Goal: Contribute content: Contribute content

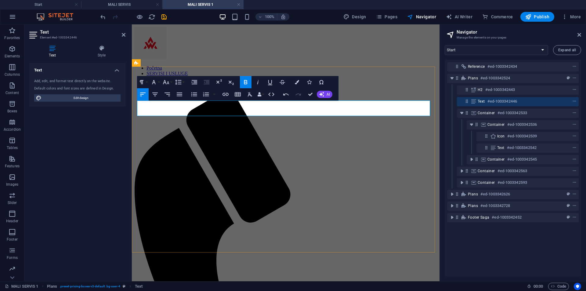
click at [245, 79] on icon "button" at bounding box center [245, 81] width 7 height 7
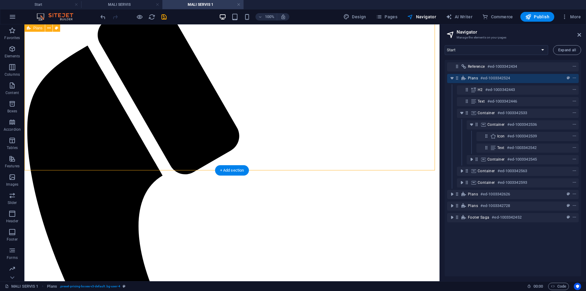
scroll to position [153, 0]
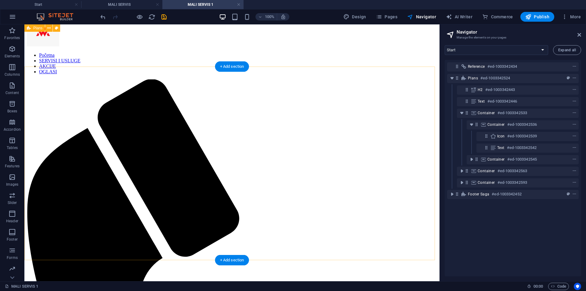
scroll to position [0, 0]
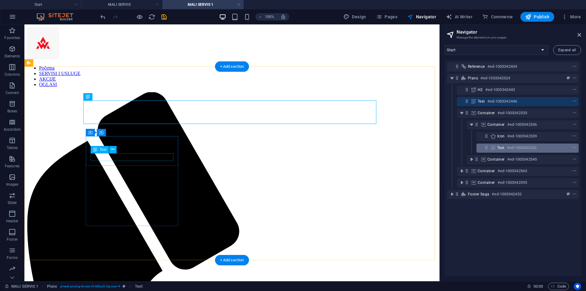
click at [515, 148] on h6 "#ed-1003342542" at bounding box center [522, 147] width 30 height 7
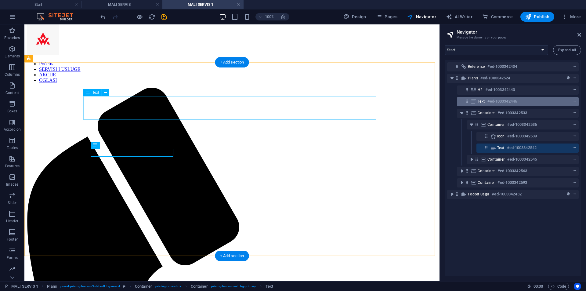
click at [515, 104] on h6 "#ed-1003342446" at bounding box center [503, 101] width 30 height 7
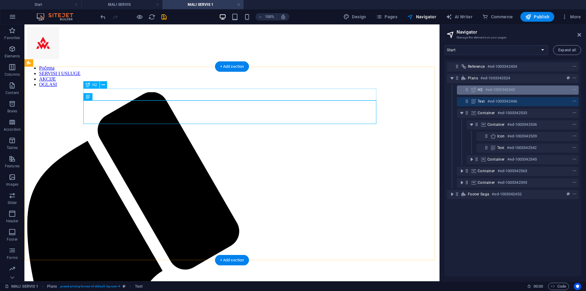
click at [518, 91] on div "H2 #ed-1003342443" at bounding box center [513, 89] width 71 height 7
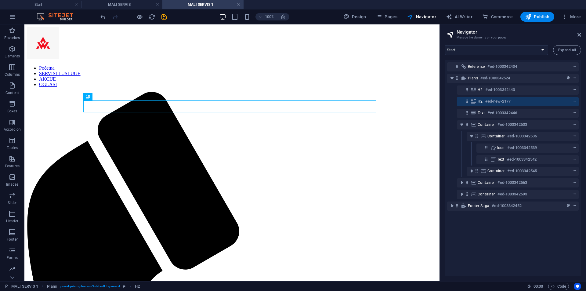
click at [472, 102] on icon at bounding box center [473, 101] width 7 height 5
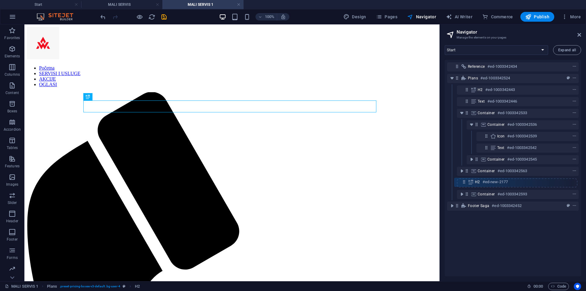
drag, startPoint x: 468, startPoint y: 100, endPoint x: 465, endPoint y: 182, distance: 82.2
click at [465, 182] on div "Reference #ed-1003342434 Plans #ed-1003342524 H2 #ed-1003342443 H2 #ed-new-2177…" at bounding box center [513, 168] width 136 height 216
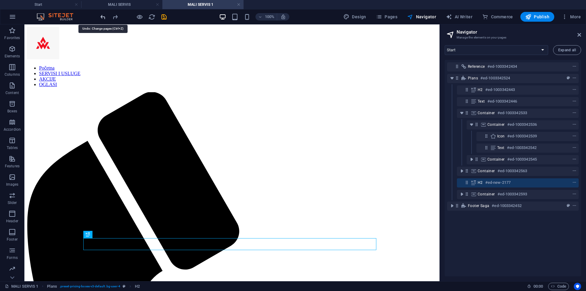
click at [104, 17] on icon "undo" at bounding box center [103, 16] width 7 height 7
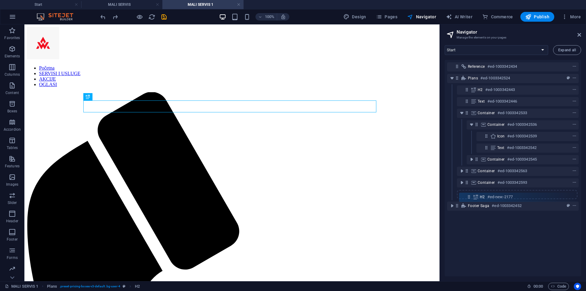
drag, startPoint x: 467, startPoint y: 103, endPoint x: 470, endPoint y: 201, distance: 97.4
click at [470, 201] on div "Reference #ed-1003342434 Plans #ed-1003342524 H2 #ed-1003342443 H2 #ed-new-2177…" at bounding box center [513, 168] width 136 height 216
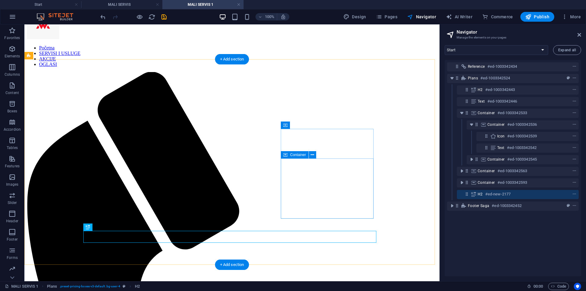
scroll to position [31, 0]
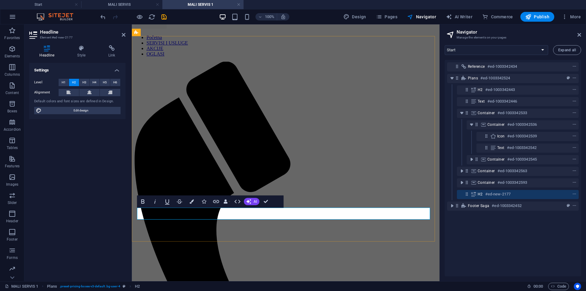
click at [469, 198] on div "H2 #ed-new-2177" at bounding box center [518, 194] width 122 height 9
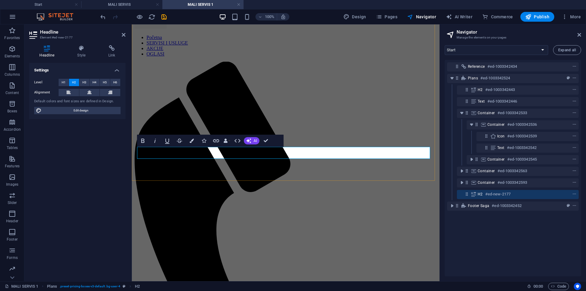
scroll to position [91, 0]
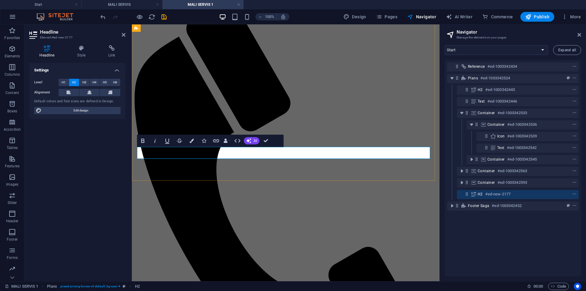
click at [464, 194] on div "H2 #ed-new-2177" at bounding box center [518, 194] width 122 height 9
click at [467, 195] on icon at bounding box center [466, 193] width 5 height 5
click at [103, 16] on icon "undo" at bounding box center [103, 16] width 7 height 7
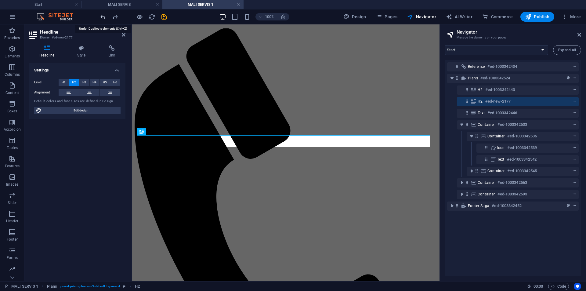
scroll to position [0, 0]
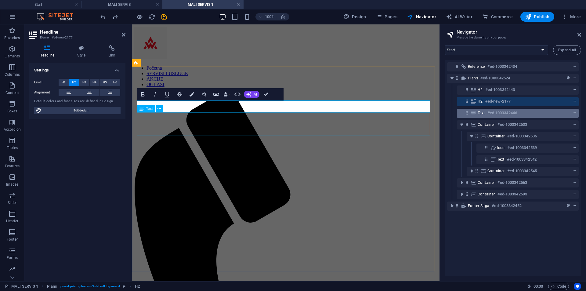
click at [517, 114] on h6 "#ed-1003342446" at bounding box center [503, 112] width 30 height 7
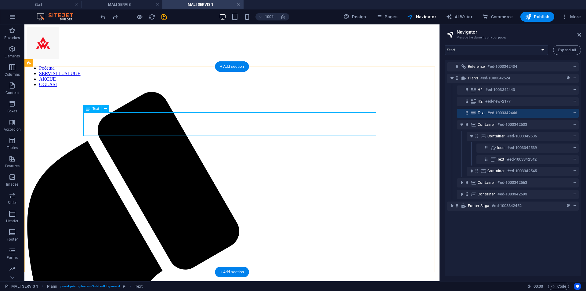
click at [470, 112] on div "Text #ed-1003342446" at bounding box center [518, 113] width 122 height 9
click at [572, 111] on icon "context-menu" at bounding box center [574, 113] width 4 height 4
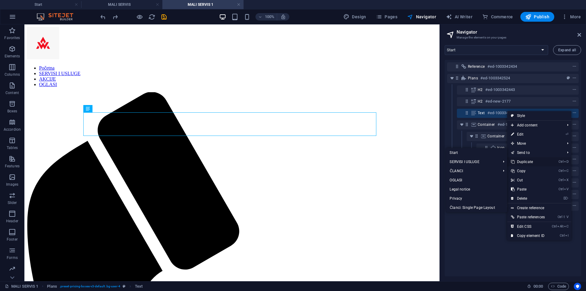
click at [530, 160] on link "Ctrl D Duplicate" at bounding box center [527, 161] width 41 height 9
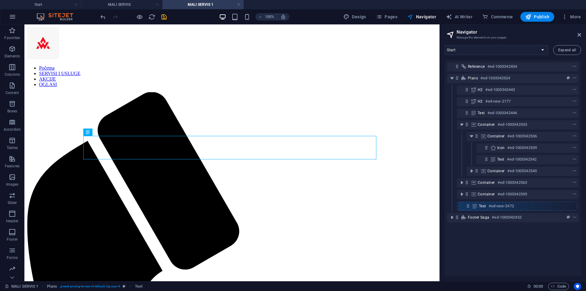
drag, startPoint x: 467, startPoint y: 124, endPoint x: 468, endPoint y: 211, distance: 87.0
click at [468, 211] on div "Reference #ed-1003342434 Plans #ed-1003342524 H2 #ed-1003342443 H2 #ed-new-2177…" at bounding box center [513, 168] width 136 height 216
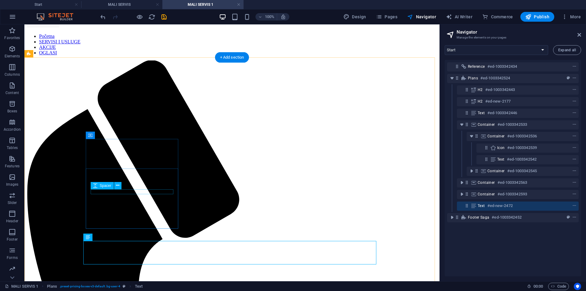
scroll to position [61, 0]
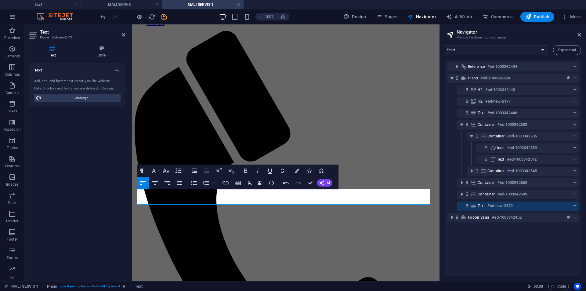
drag, startPoint x: 206, startPoint y: 201, endPoint x: 212, endPoint y: 229, distance: 28.7
click at [250, 169] on button "Bold" at bounding box center [246, 171] width 12 height 12
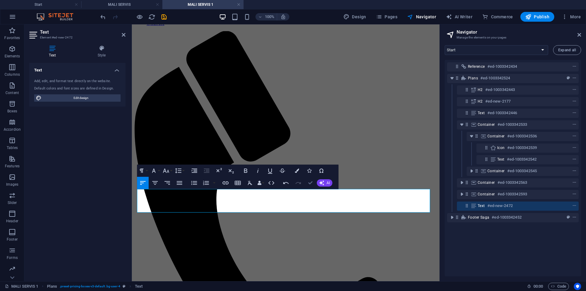
drag, startPoint x: 286, startPoint y: 157, endPoint x: 311, endPoint y: 182, distance: 34.5
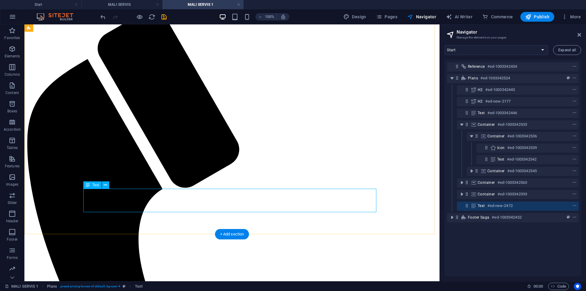
scroll to position [92, 0]
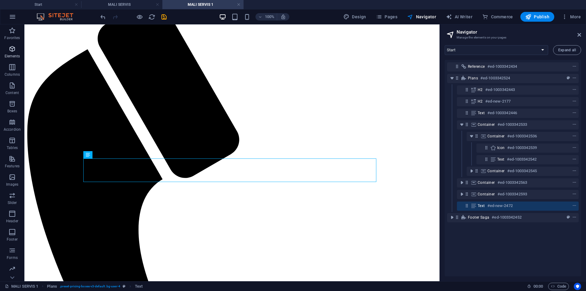
click at [14, 47] on icon "button" at bounding box center [12, 48] width 7 height 7
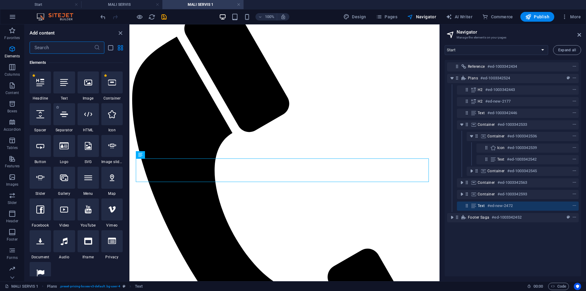
scroll to position [65, 0]
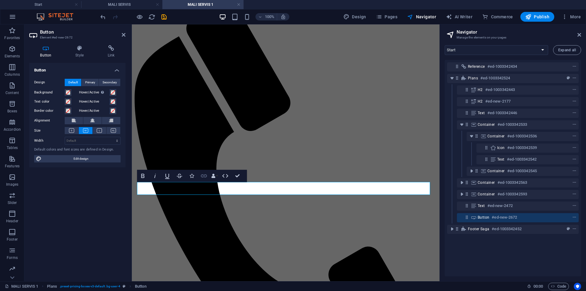
click at [207, 175] on icon "button" at bounding box center [203, 175] width 7 height 7
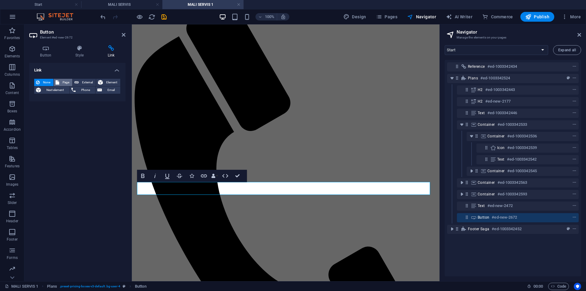
click at [56, 83] on icon at bounding box center [58, 82] width 4 height 7
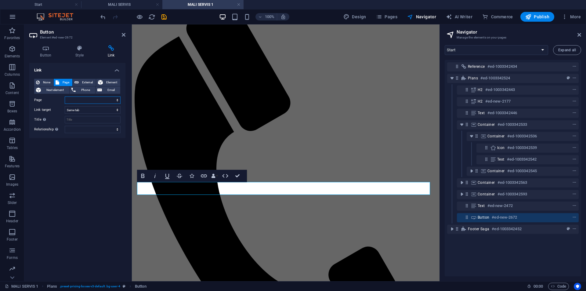
click at [81, 99] on select "Start SERVISI I USLUGE -- Pregled -- MALI SERVIS ---- Brzi servis -- VELIKI SER…" at bounding box center [93, 99] width 56 height 7
select select "3"
click at [65, 96] on select "Start SERVISI I USLUGE -- Pregled -- MALI SERVIS ---- Brzi servis -- VELIKI SER…" at bounding box center [93, 99] width 56 height 7
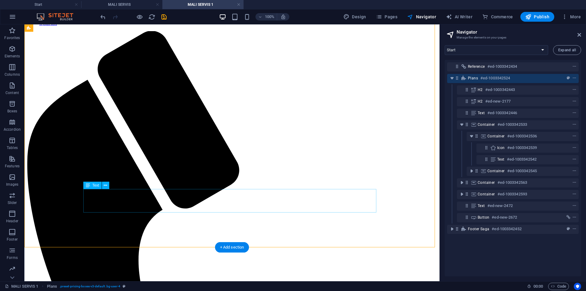
scroll to position [31, 0]
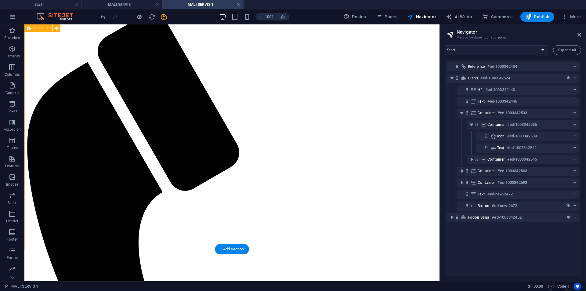
scroll to position [39, 0]
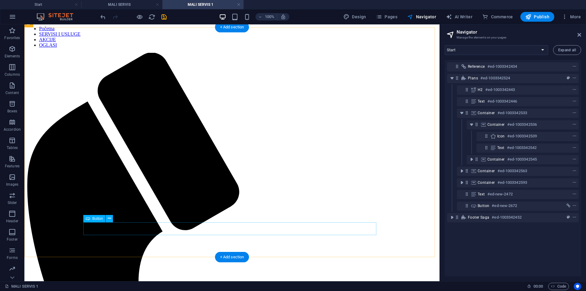
select select "3"
select select
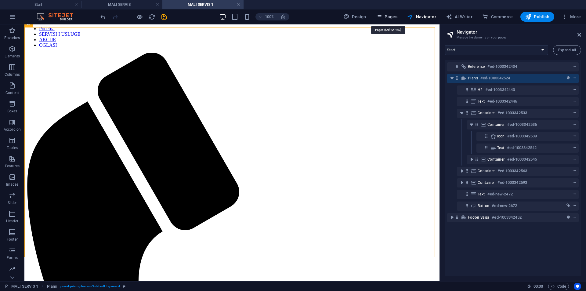
click at [394, 19] on span "Pages" at bounding box center [386, 17] width 21 height 6
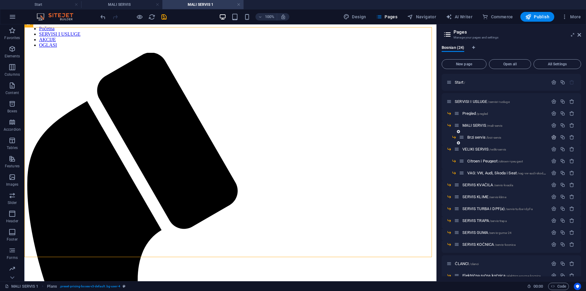
click at [554, 137] on icon "button" at bounding box center [553, 137] width 5 height 5
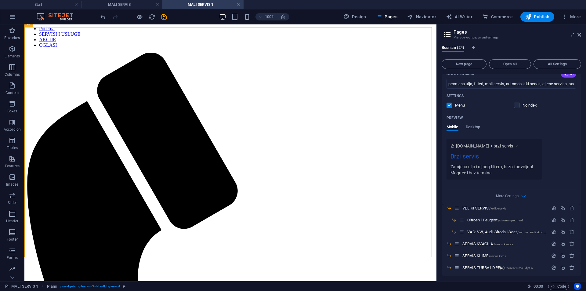
scroll to position [183, 0]
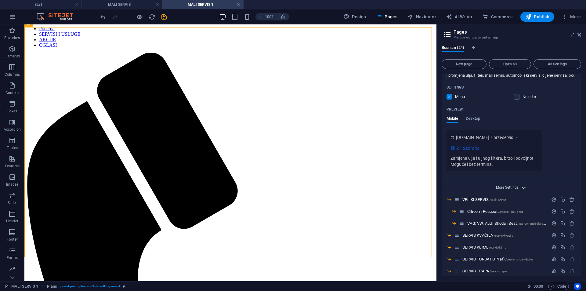
click at [515, 187] on span "More Settings" at bounding box center [507, 187] width 23 height 4
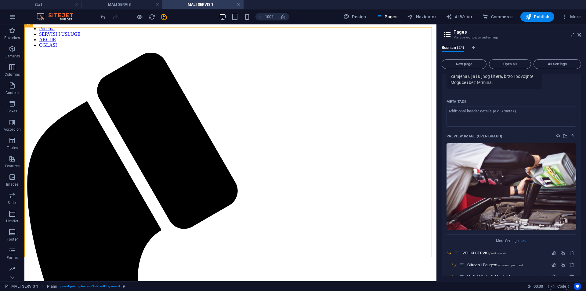
scroll to position [275, 0]
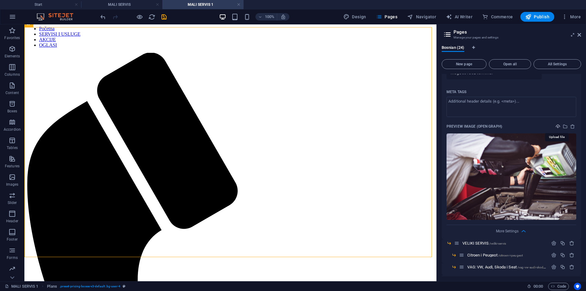
click at [556, 124] on icon "upload" at bounding box center [558, 126] width 5 height 5
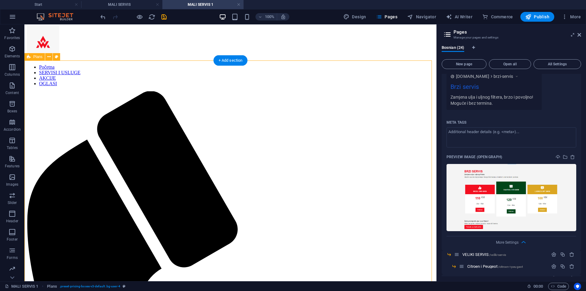
scroll to position [0, 0]
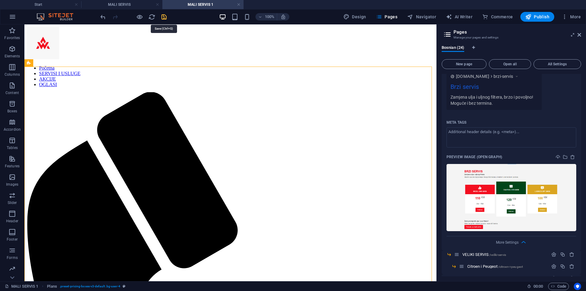
drag, startPoint x: 165, startPoint y: 16, endPoint x: 148, endPoint y: 2, distance: 22.8
click at [165, 16] on icon "save" at bounding box center [164, 16] width 7 height 7
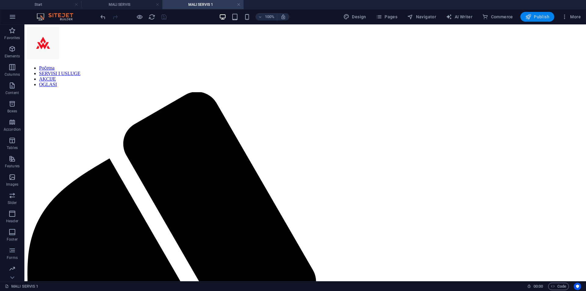
click at [551, 15] on button "Publish" at bounding box center [538, 17] width 34 height 10
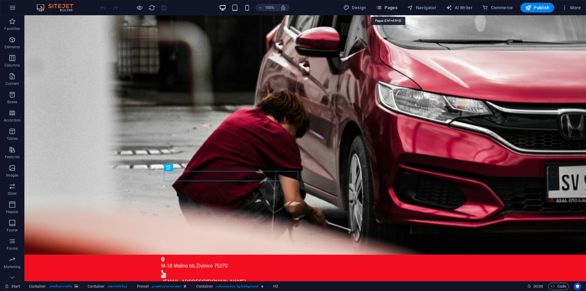
click at [397, 6] on span "Pages" at bounding box center [386, 8] width 21 height 6
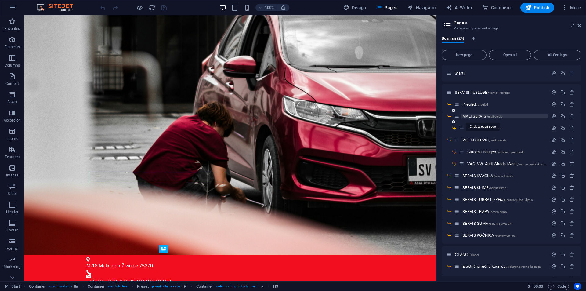
click at [475, 116] on span "MALI SERVIS /mali-servis" at bounding box center [483, 116] width 40 height 5
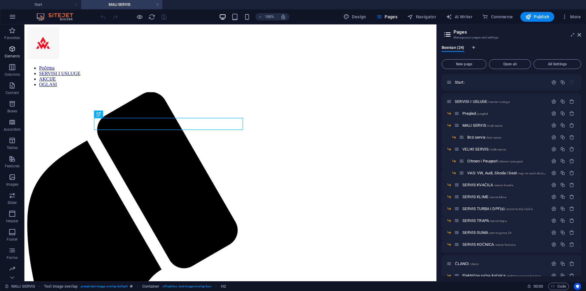
click at [10, 44] on button "Elements" at bounding box center [12, 52] width 24 height 18
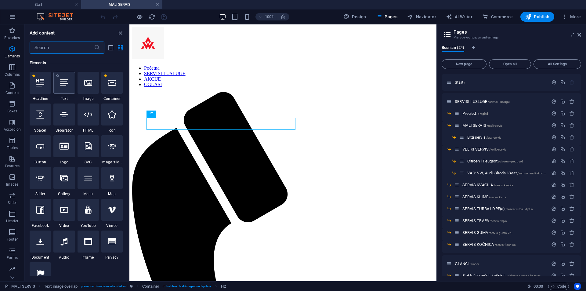
scroll to position [65, 0]
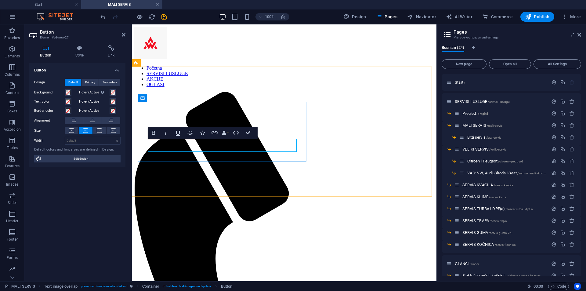
click at [217, 133] on icon "button" at bounding box center [215, 132] width 6 height 3
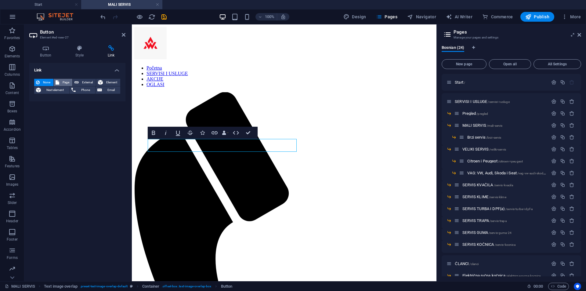
click at [68, 83] on span "Page" at bounding box center [65, 82] width 9 height 7
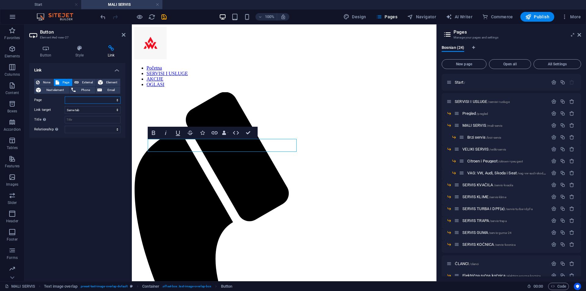
click at [78, 98] on select "Start SERVISI I USLUGE -- Pregled -- MALI SERVIS ---- Brzi servis -- VELIKI SER…" at bounding box center [93, 99] width 56 height 7
select select "4"
click at [65, 96] on select "Start SERVISI I USLUGE -- Pregled -- MALI SERVIS ---- Brzi servis -- VELIKI SER…" at bounding box center [93, 99] width 56 height 7
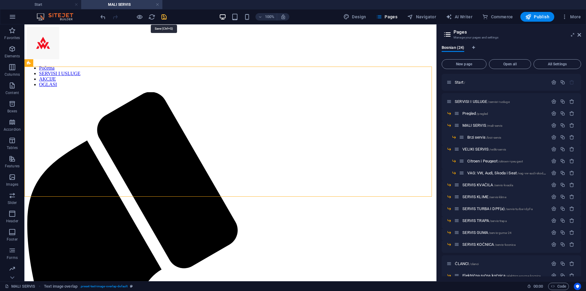
click at [163, 17] on icon "save" at bounding box center [164, 16] width 7 height 7
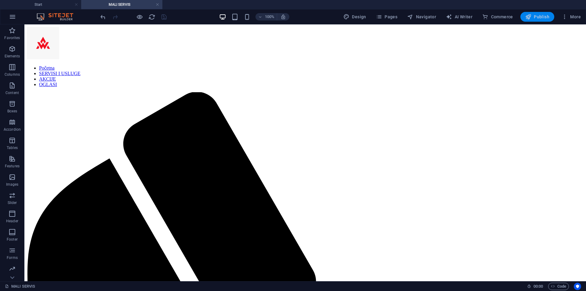
click at [542, 16] on span "Publish" at bounding box center [537, 17] width 24 height 6
